Goal: Check status: Check status

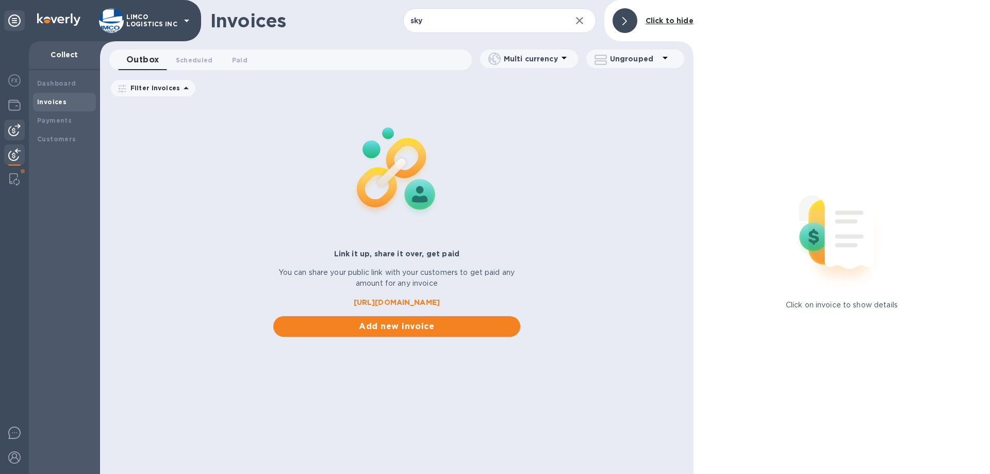
click at [16, 120] on div at bounding box center [14, 130] width 21 height 21
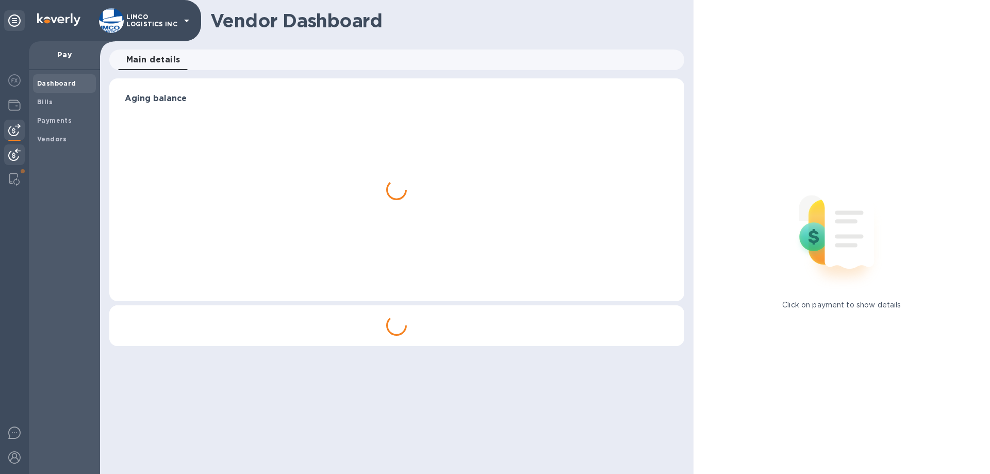
click at [14, 152] on img at bounding box center [14, 154] width 12 height 12
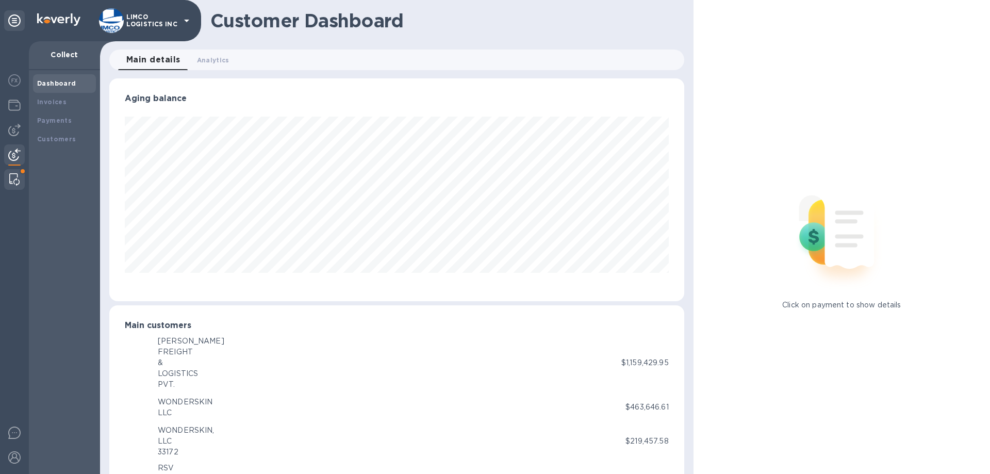
scroll to position [515183, 514835]
click at [55, 119] on b "Payments" at bounding box center [54, 120] width 35 height 8
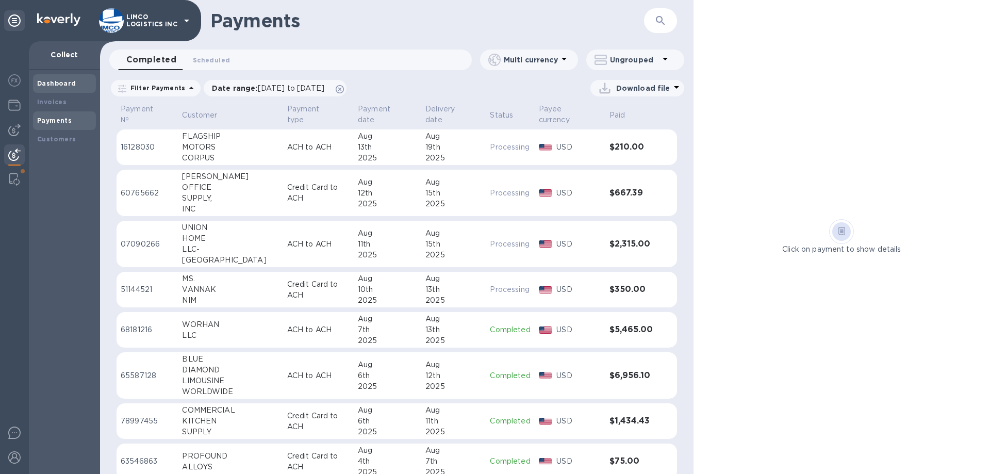
click at [51, 85] on b "Dashboard" at bounding box center [56, 83] width 39 height 8
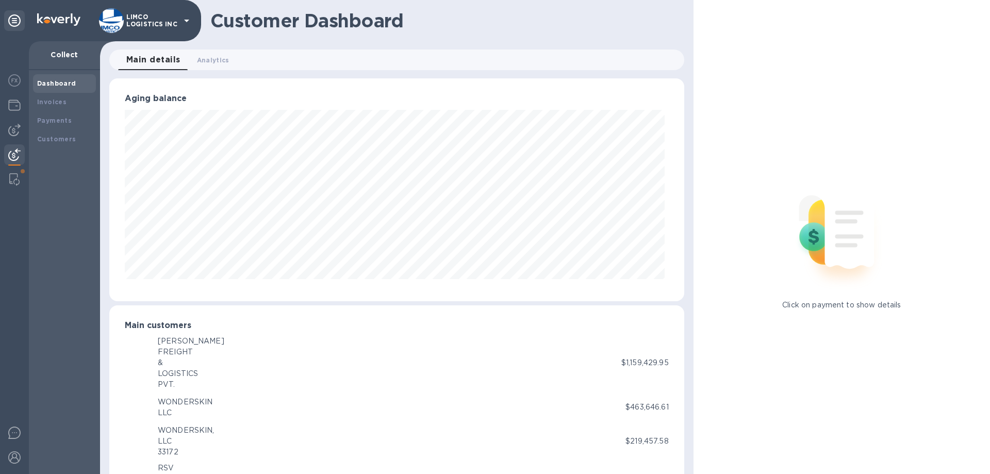
scroll to position [515183, 514835]
click at [11, 147] on div at bounding box center [14, 155] width 21 height 23
click at [54, 122] on b "Payments" at bounding box center [54, 120] width 35 height 8
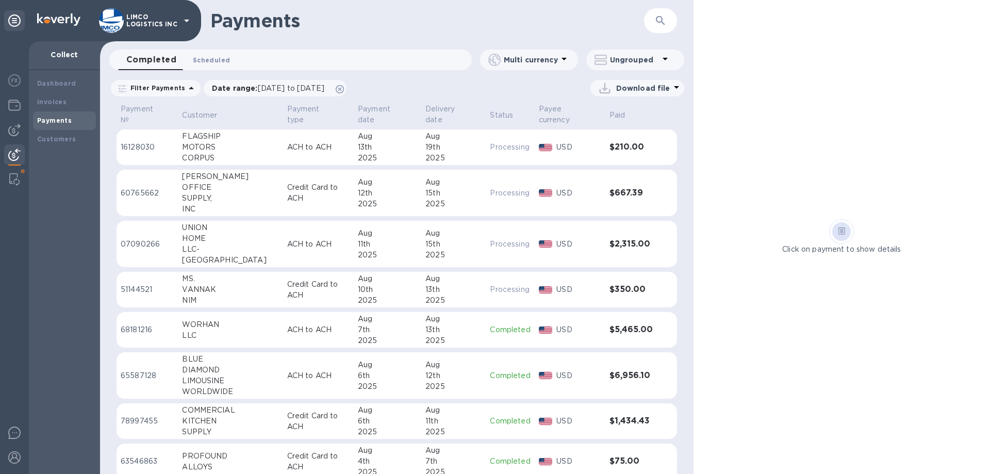
click at [208, 56] on span "Scheduled 0" at bounding box center [211, 60] width 37 height 11
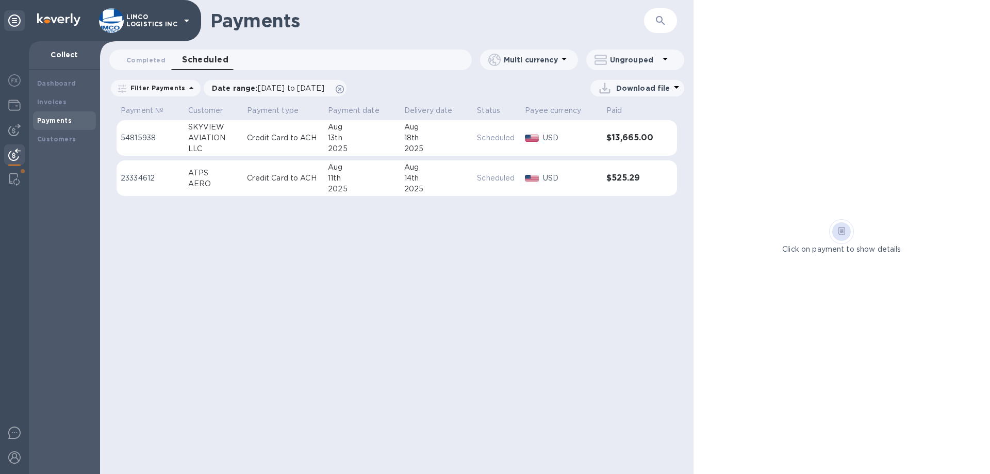
click at [257, 261] on div "Payments ​ Completed 0 Scheduled 0 Multi currency Ungrouped Filter Payments Dat…" at bounding box center [396, 237] width 593 height 474
drag, startPoint x: 242, startPoint y: 359, endPoint x: 242, endPoint y: 257, distance: 102.1
click at [241, 352] on div "Payments ​ Completed 0 Scheduled 0 Multi currency Ungrouped Filter Payments Dat…" at bounding box center [396, 237] width 593 height 474
